Goal: Task Accomplishment & Management: Use online tool/utility

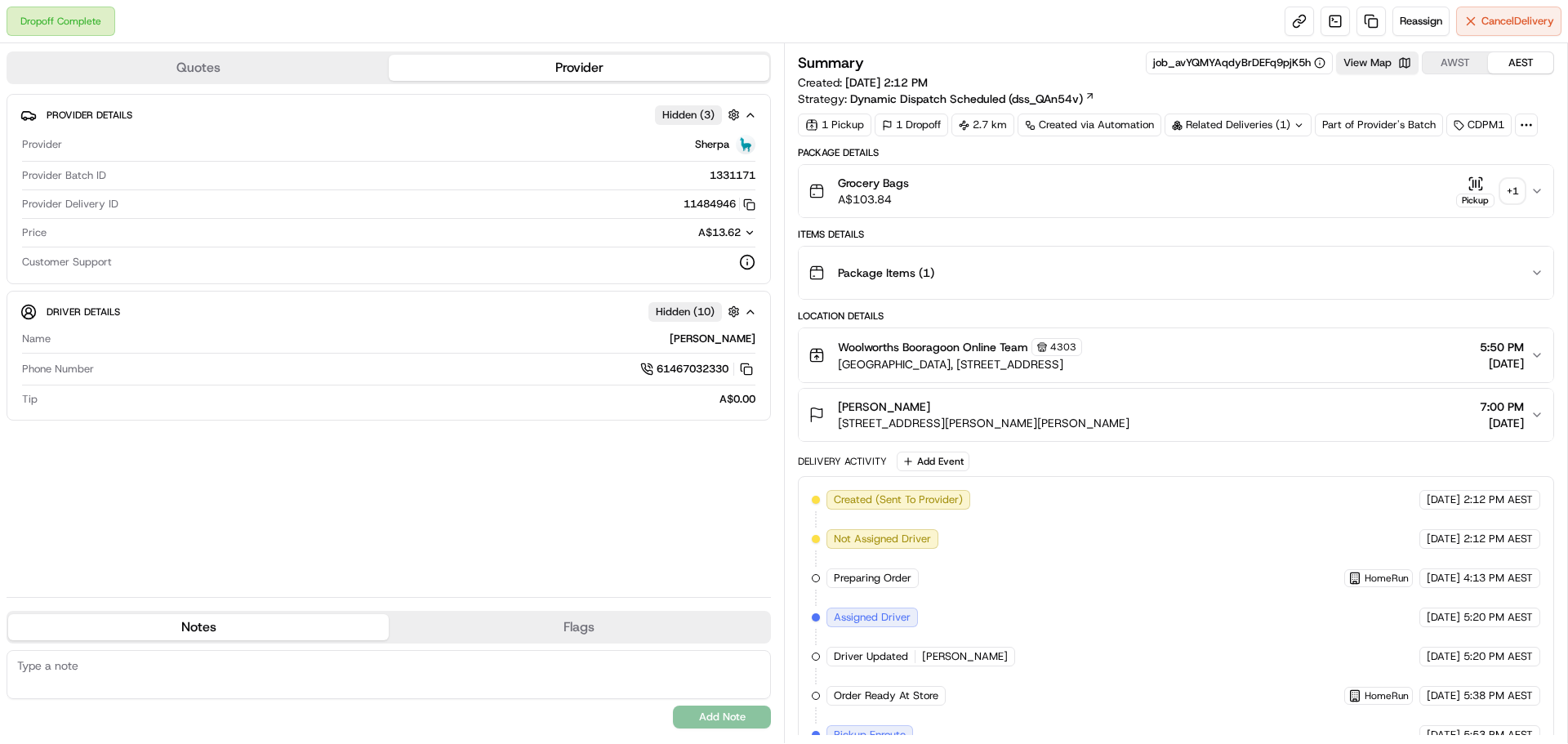
click at [1522, 188] on div "+ 1" at bounding box center [1511, 191] width 22 height 22
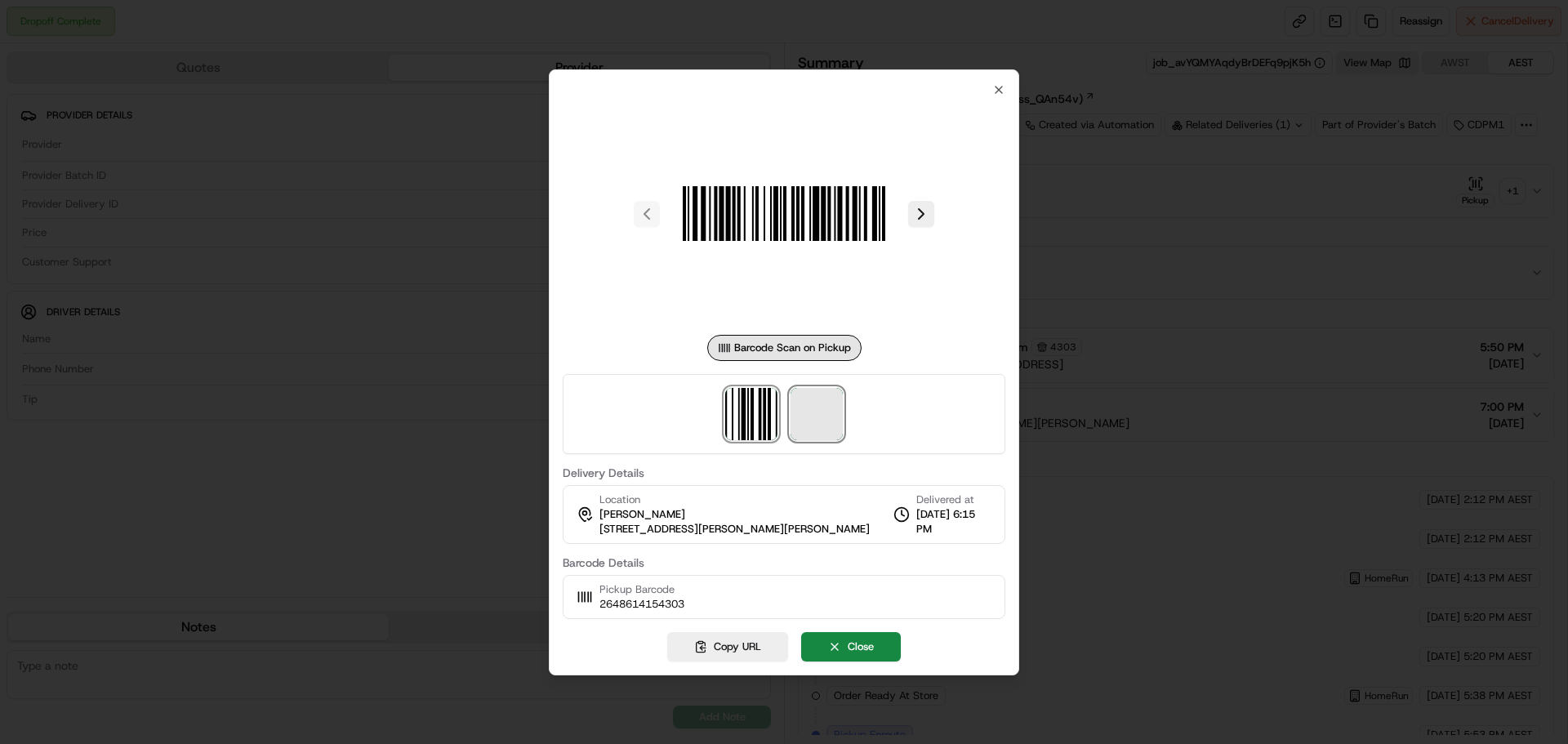
click at [824, 426] on span at bounding box center [816, 414] width 52 height 52
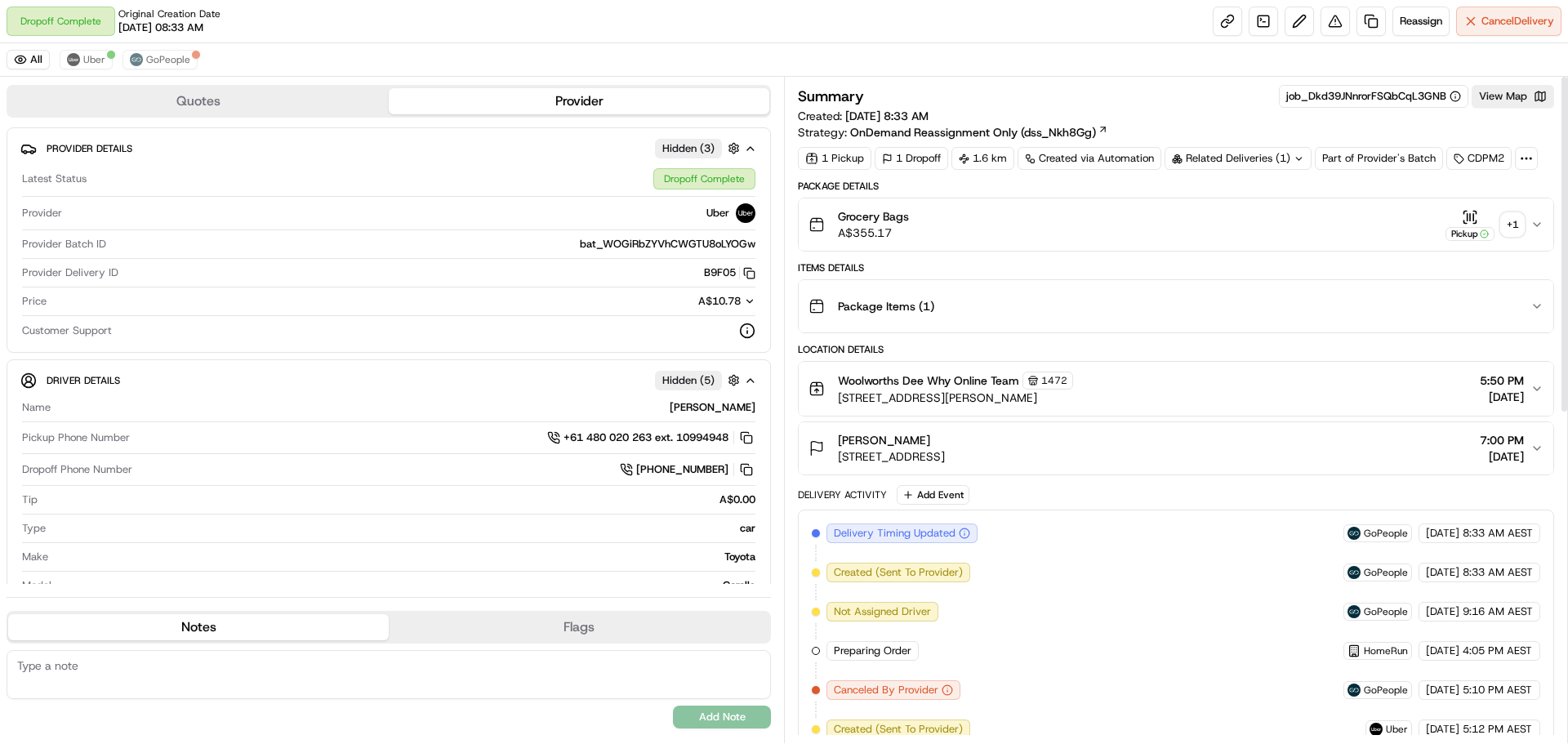
click at [1516, 223] on div "+ 1" at bounding box center [1511, 224] width 22 height 22
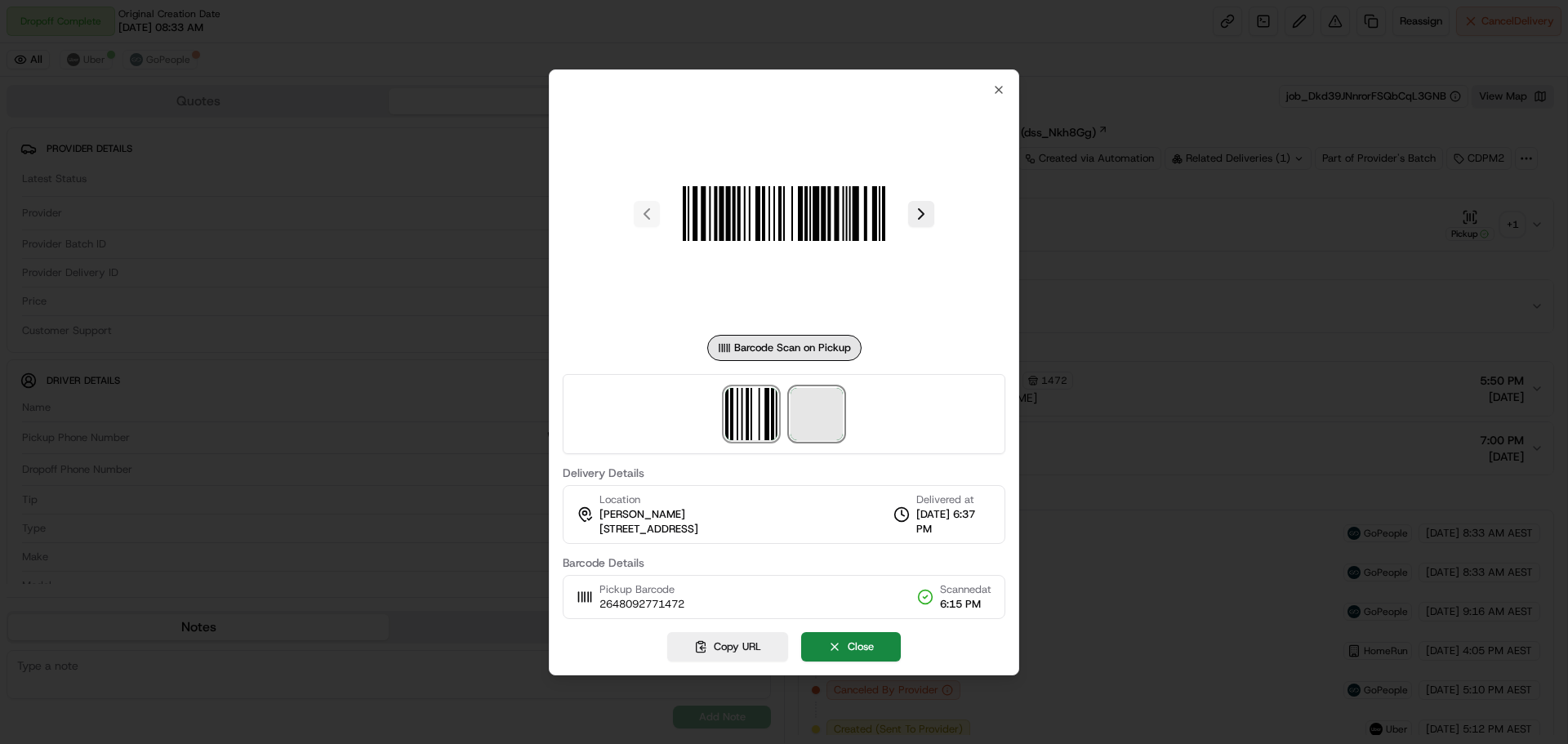
click at [825, 429] on span at bounding box center [816, 414] width 52 height 52
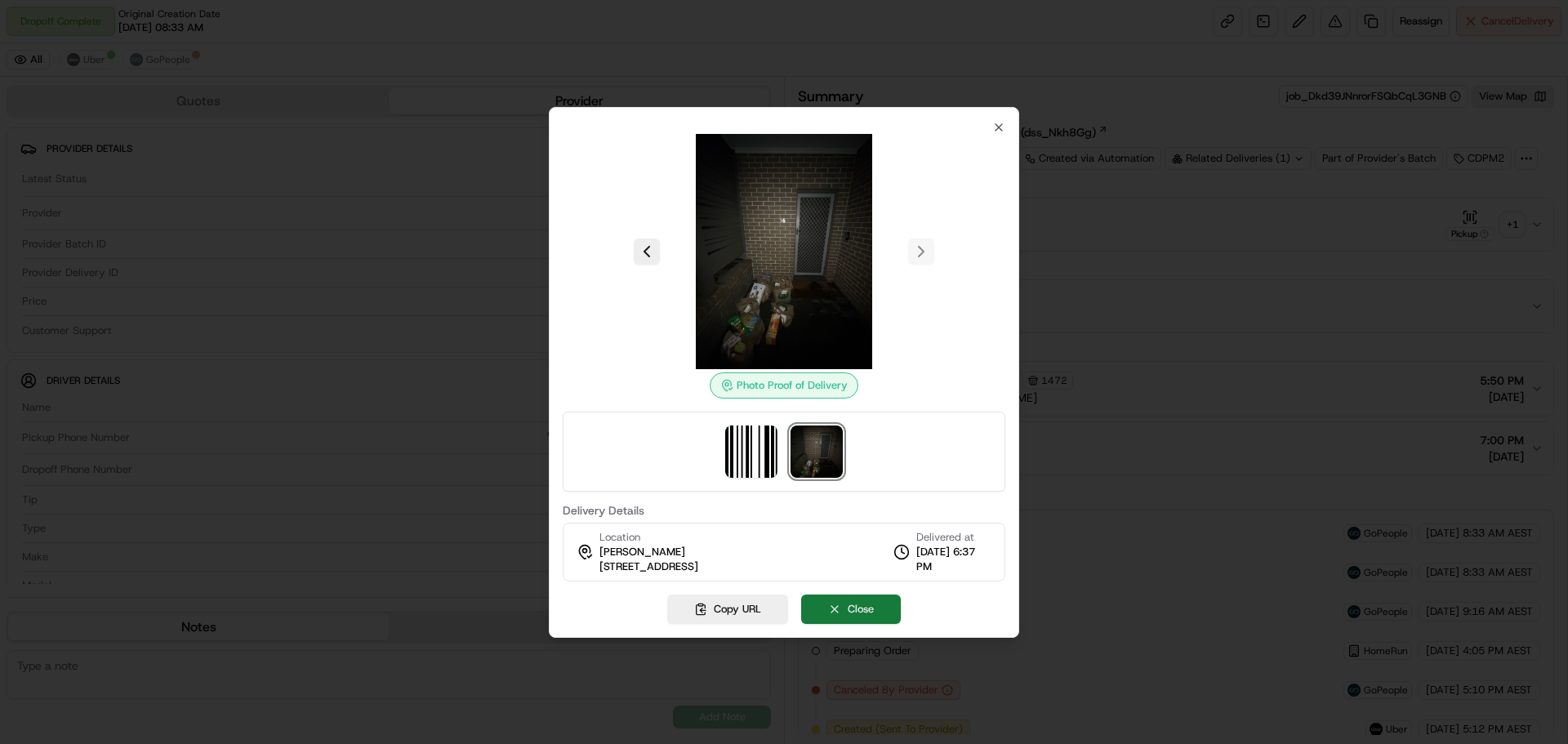
click at [879, 613] on button "Close" at bounding box center [851, 609] width 100 height 29
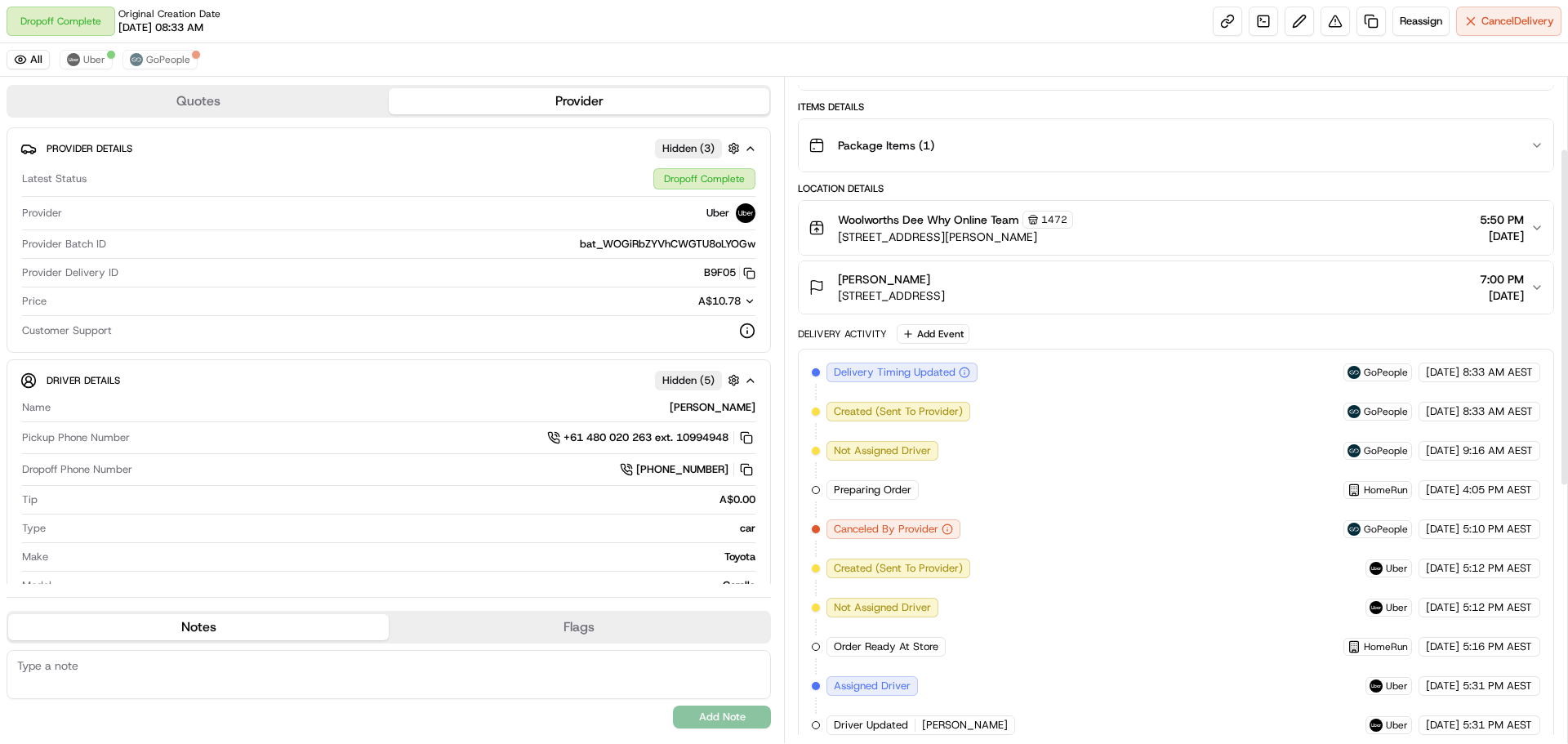
scroll to position [163, 0]
drag, startPoint x: 836, startPoint y: 232, endPoint x: 1003, endPoint y: 241, distance: 167.2
click at [1003, 241] on div "Woolworths Dee Why Online Team [STREET_ADDRESS][PERSON_NAME]" at bounding box center [941, 225] width 265 height 34
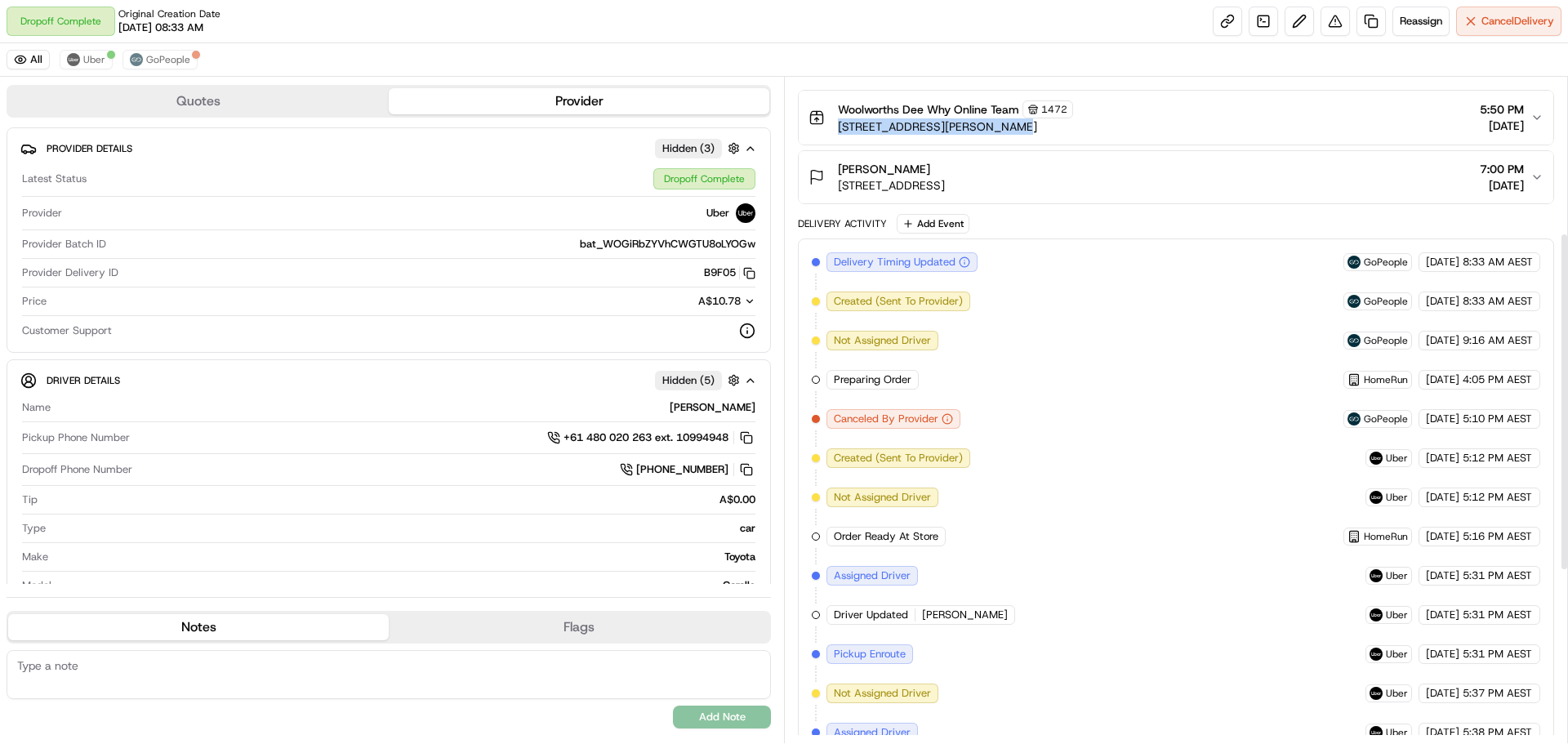
scroll to position [245, 0]
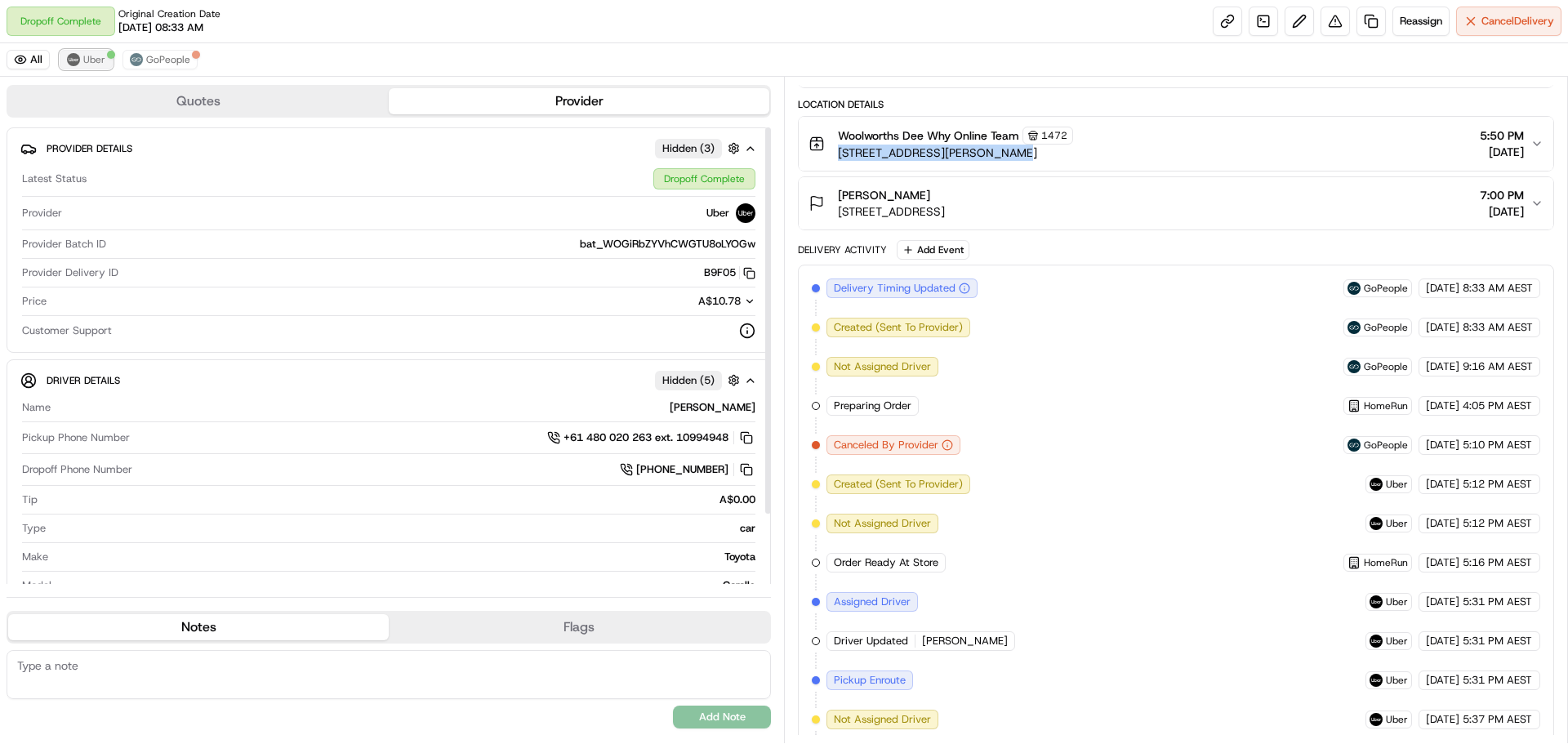
click at [98, 61] on span "Uber" at bounding box center [94, 60] width 22 height 13
